Goal: Task Accomplishment & Management: Use online tool/utility

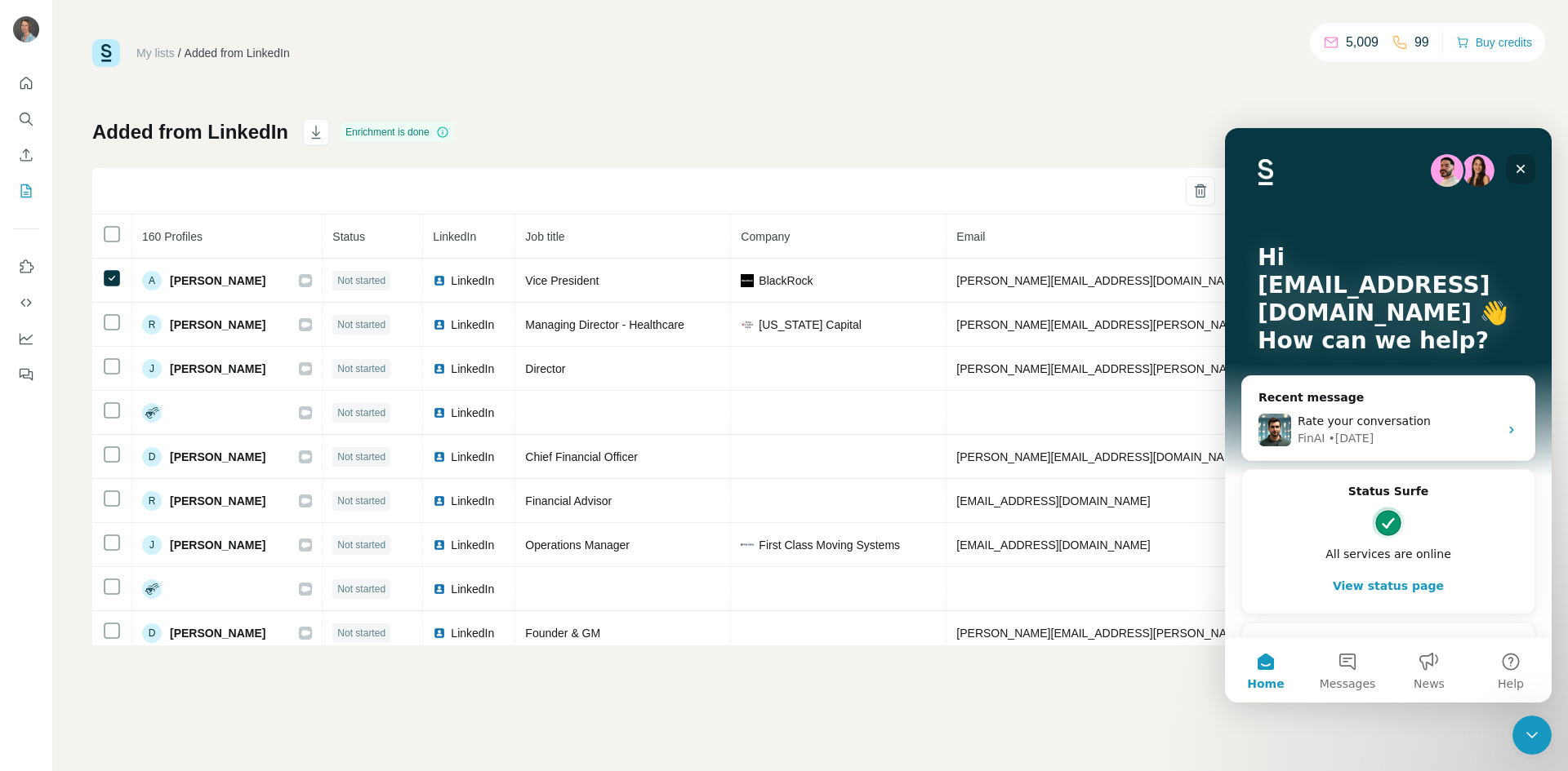
click at [1527, 167] on div "Close" at bounding box center [1520, 168] width 29 height 29
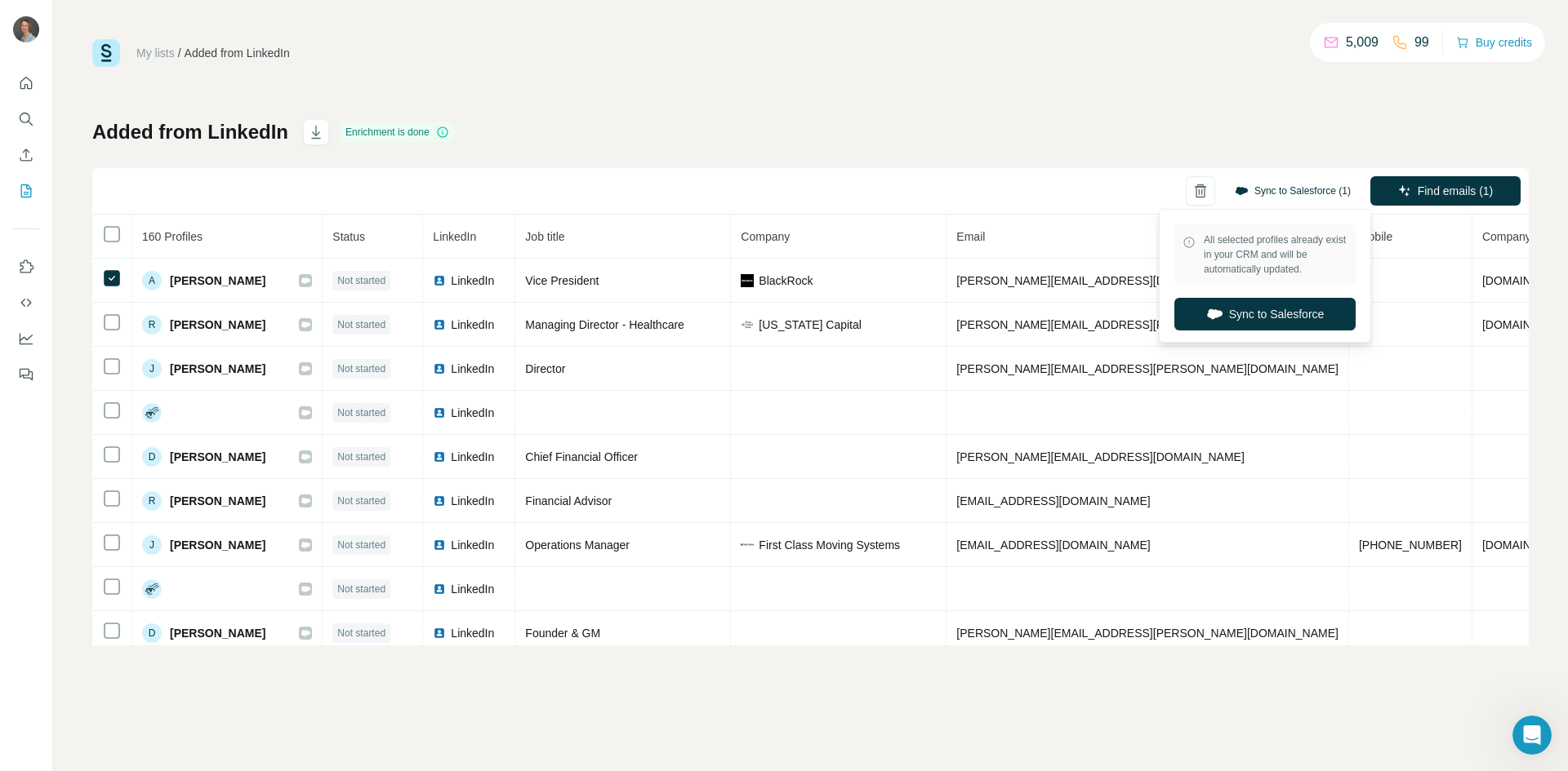
click at [1250, 186] on button "Sync to Salesforce (1)" at bounding box center [1292, 191] width 139 height 24
click at [1275, 311] on button "Sync to Salesforce" at bounding box center [1265, 314] width 181 height 33
